Goal: Task Accomplishment & Management: Manage account settings

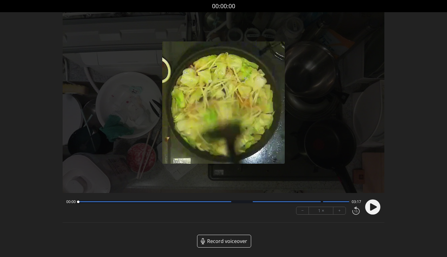
click at [375, 209] on icon at bounding box center [372, 207] width 16 height 16
click at [335, 204] on div "00:00 03:16" at bounding box center [213, 202] width 295 height 5
click at [334, 203] on div at bounding box center [213, 202] width 271 height 3
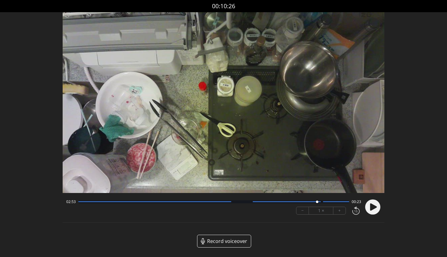
drag, startPoint x: 333, startPoint y: 203, endPoint x: 317, endPoint y: 204, distance: 16.2
click at [317, 204] on div at bounding box center [317, 202] width 8 height 8
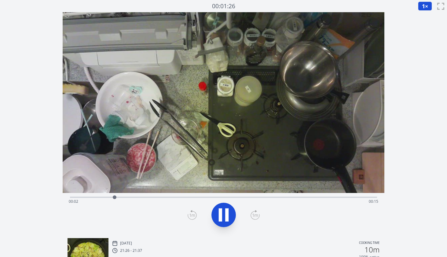
click at [347, 198] on div "Time elapsed: 00:02 Time remaining: 00:15" at bounding box center [224, 202] width 310 height 10
click at [225, 217] on icon at bounding box center [223, 215] width 17 height 17
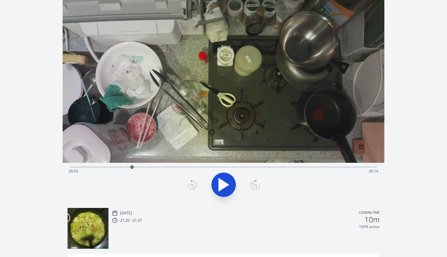
scroll to position [115, 0]
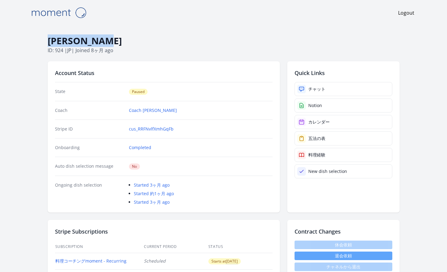
drag, startPoint x: 112, startPoint y: 41, endPoint x: 47, endPoint y: 42, distance: 65.3
copy h1 "Nami Kokubo"
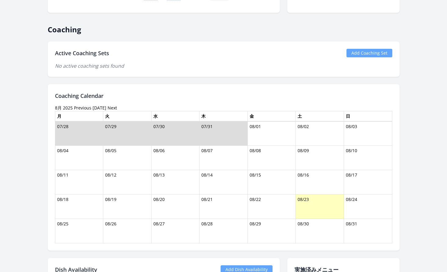
scroll to position [200, 0]
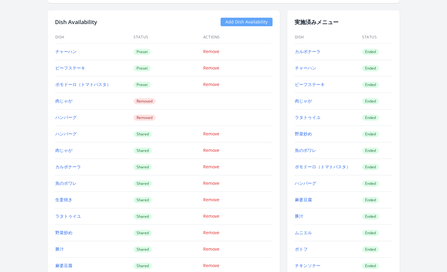
scroll to position [560, 0]
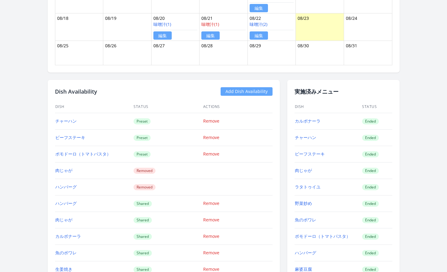
click at [257, 91] on link "Add Dish Availability" at bounding box center [246, 91] width 52 height 9
click at [244, 91] on link "Add Dish Availability" at bounding box center [246, 91] width 52 height 9
click at [241, 92] on link "Add Dish Availability" at bounding box center [246, 91] width 52 height 9
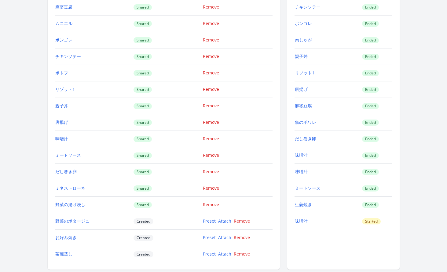
scroll to position [897, 0]
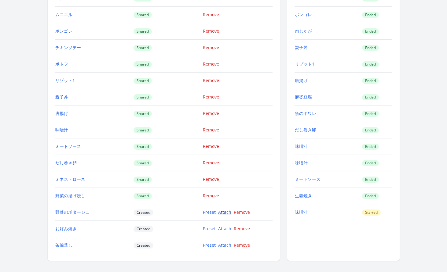
click at [221, 212] on link "Attach" at bounding box center [224, 212] width 13 height 6
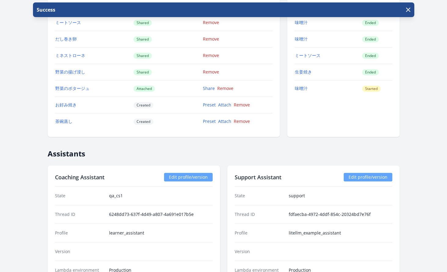
scroll to position [1036, 0]
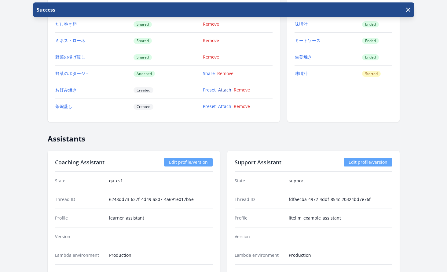
click at [224, 91] on link "Attach" at bounding box center [224, 90] width 13 height 6
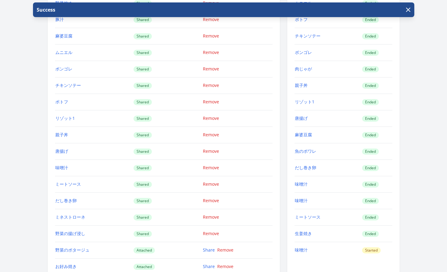
scroll to position [937, 0]
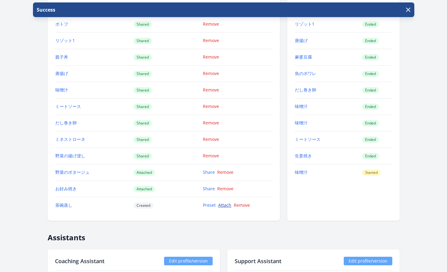
click at [220, 204] on link "Attach" at bounding box center [224, 205] width 13 height 6
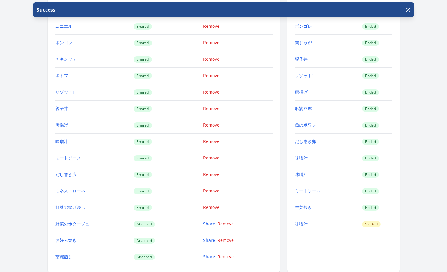
scroll to position [990, 0]
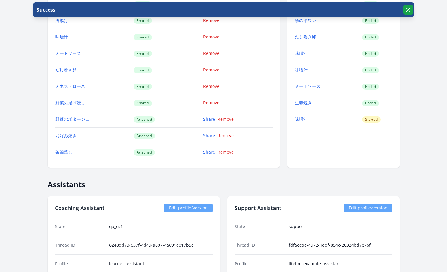
click at [404, 9] on icon "button" at bounding box center [407, 9] width 7 height 7
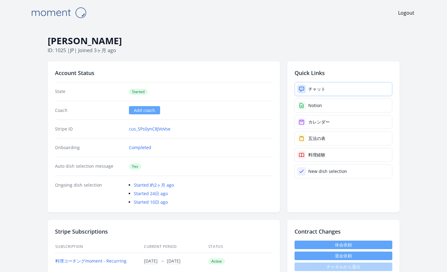
click at [312, 91] on div "チャット" at bounding box center [316, 89] width 17 height 6
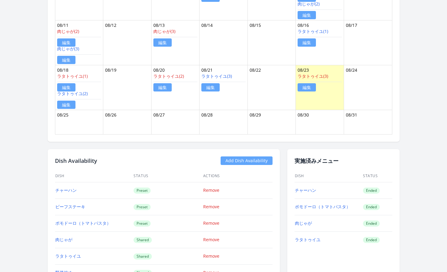
scroll to position [538, 0]
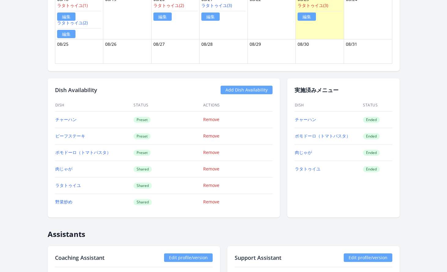
click at [249, 90] on link "Add Dish Availability" at bounding box center [246, 90] width 52 height 9
click at [241, 90] on link "Add Dish Availability" at bounding box center [246, 90] width 52 height 9
click at [244, 91] on link "Add Dish Availability" at bounding box center [246, 90] width 52 height 9
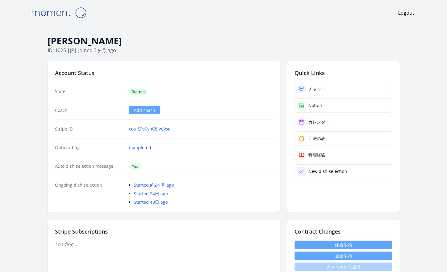
scroll to position [536, 0]
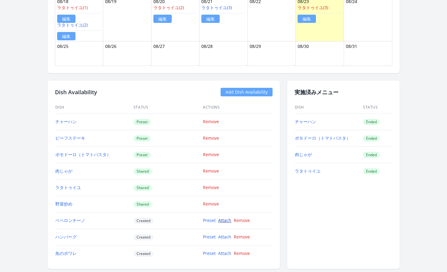
click at [221, 222] on link "Attach" at bounding box center [224, 221] width 13 height 6
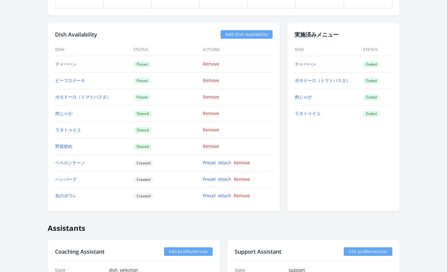
scroll to position [612, 0]
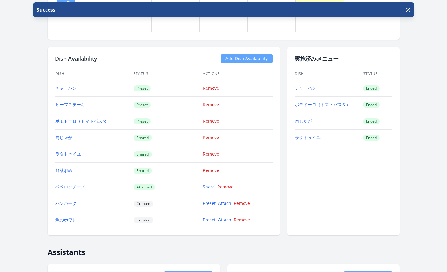
scroll to position [630, 0]
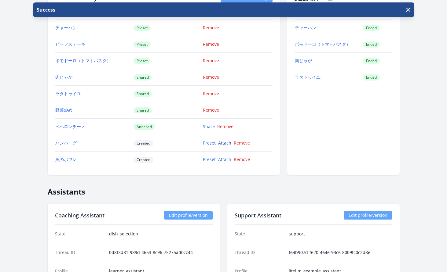
click at [223, 143] on link "Attach" at bounding box center [224, 143] width 13 height 6
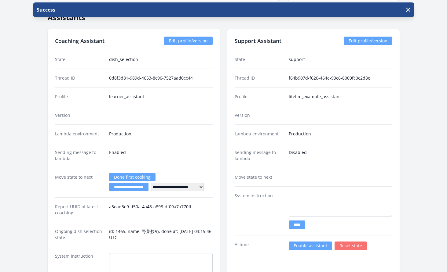
scroll to position [917, 0]
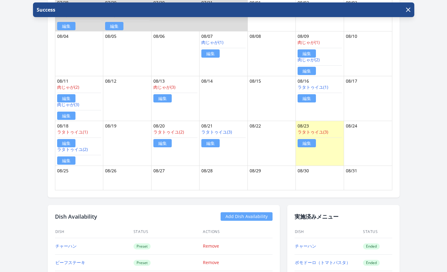
scroll to position [621, 0]
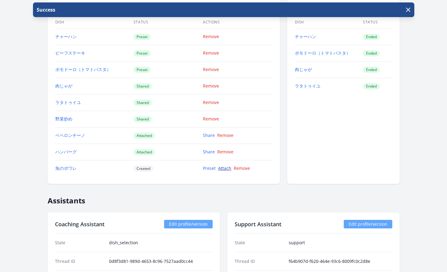
click at [220, 170] on link "Attach" at bounding box center [224, 168] width 13 height 6
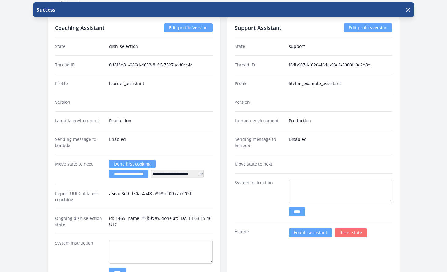
scroll to position [847, 0]
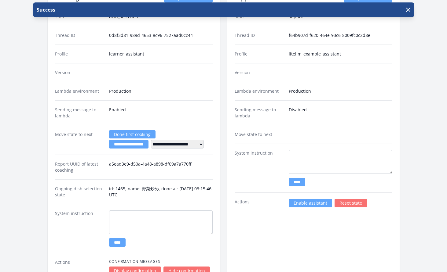
click at [304, 205] on link "Enable assistant" at bounding box center [309, 203] width 43 height 9
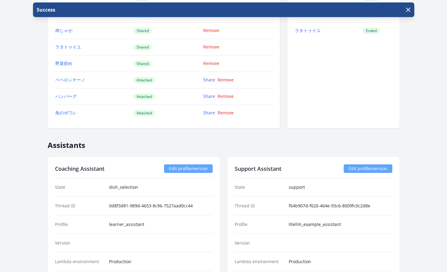
scroll to position [649, 0]
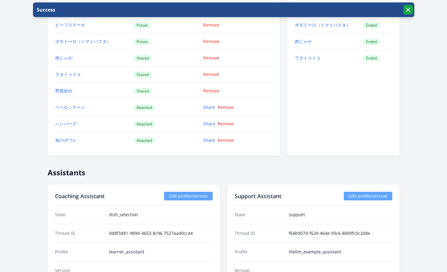
click at [407, 10] on icon "button" at bounding box center [408, 10] width 4 height 4
